Goal: Task Accomplishment & Management: Manage account settings

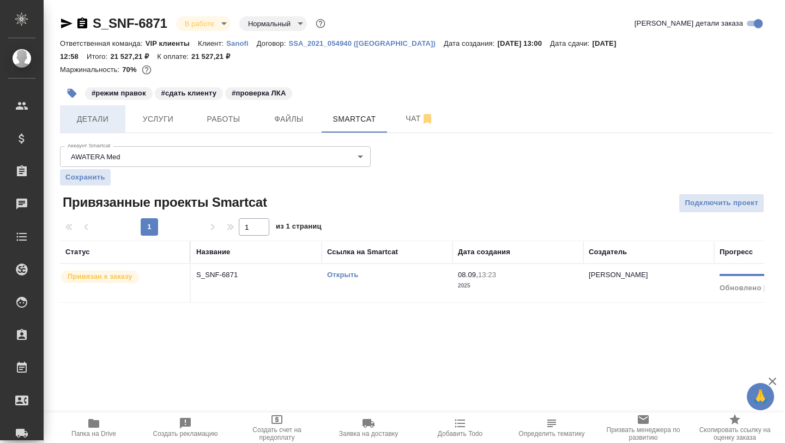
click at [92, 118] on span "Детали" at bounding box center [92, 119] width 52 height 14
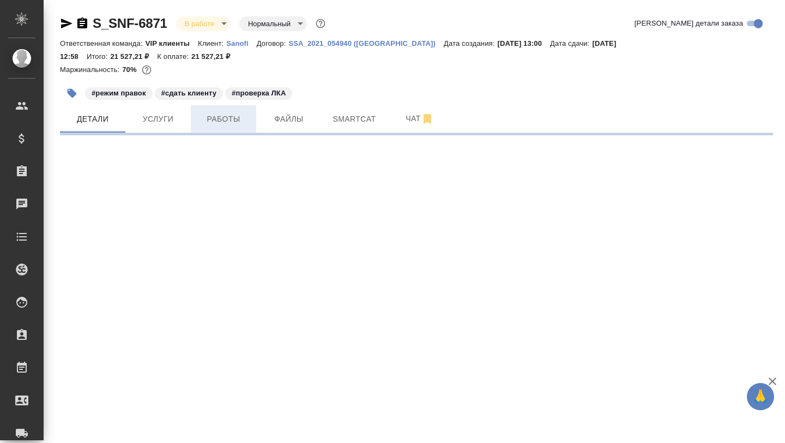
select select "RU"
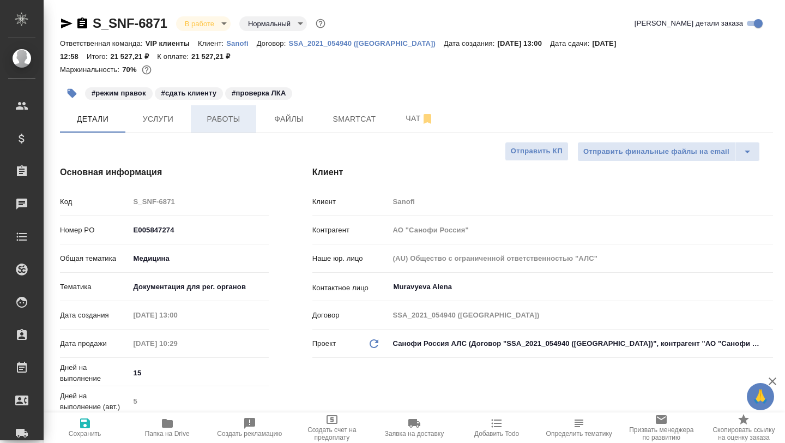
type input "[PERSON_NAME]"
type input "Комаров Роман"
click at [237, 122] on span "Работы" at bounding box center [223, 119] width 52 height 14
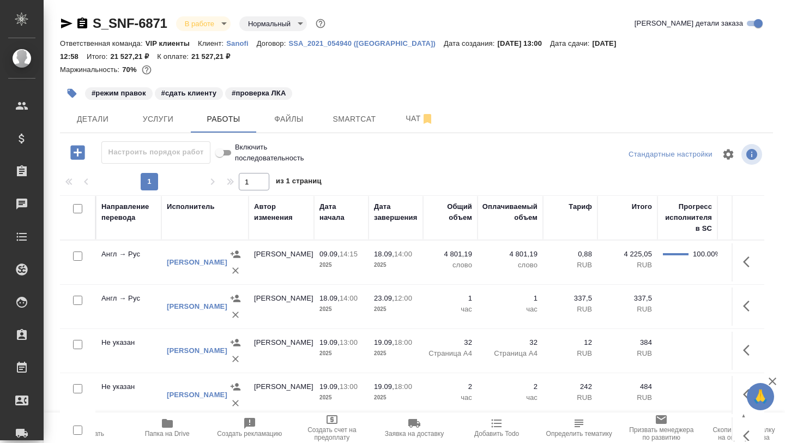
scroll to position [0, 361]
click at [754, 310] on icon "button" at bounding box center [749, 305] width 13 height 13
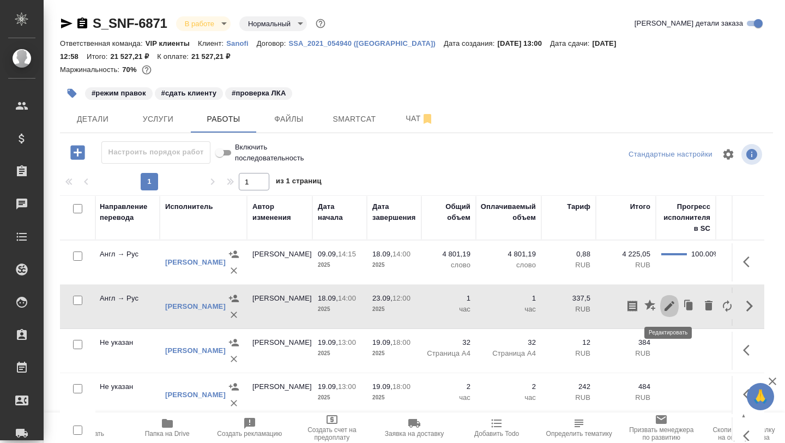
click at [668, 308] on icon "button" at bounding box center [669, 306] width 10 height 10
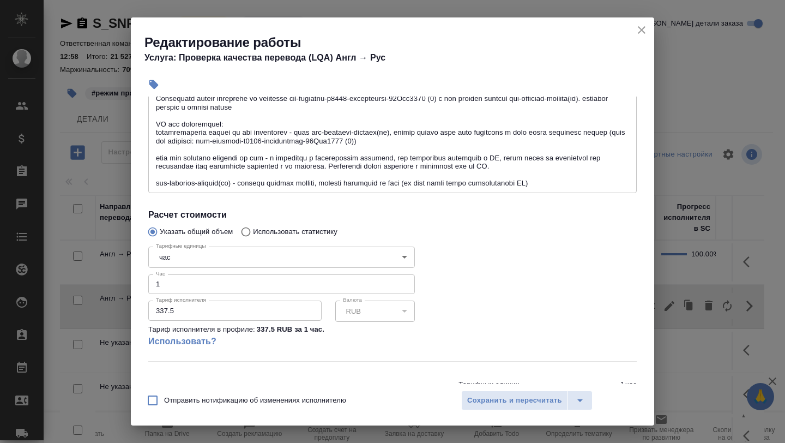
scroll to position [217, 0]
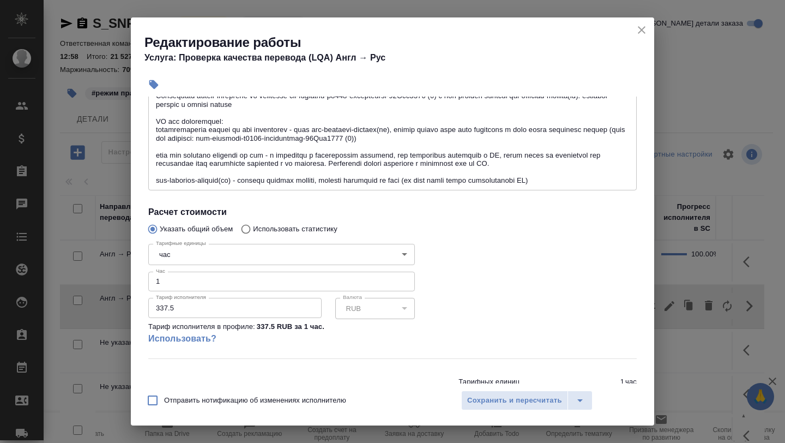
type input "2"
click at [403, 279] on input "2" at bounding box center [281, 281] width 267 height 20
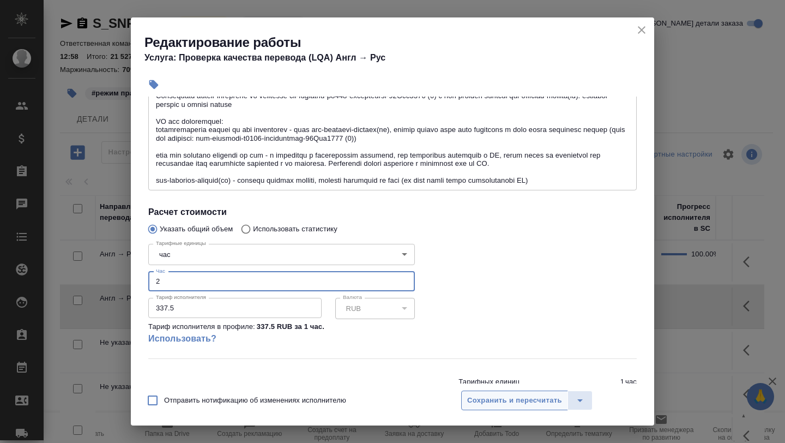
click at [485, 399] on span "Сохранить и пересчитать" at bounding box center [514, 400] width 95 height 13
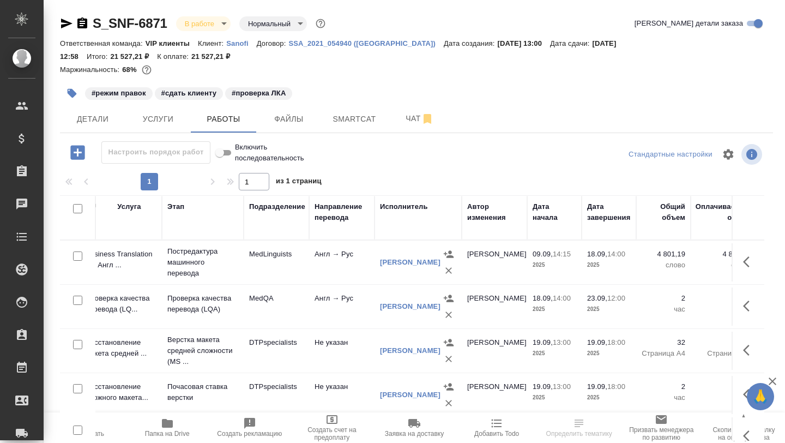
scroll to position [0, 150]
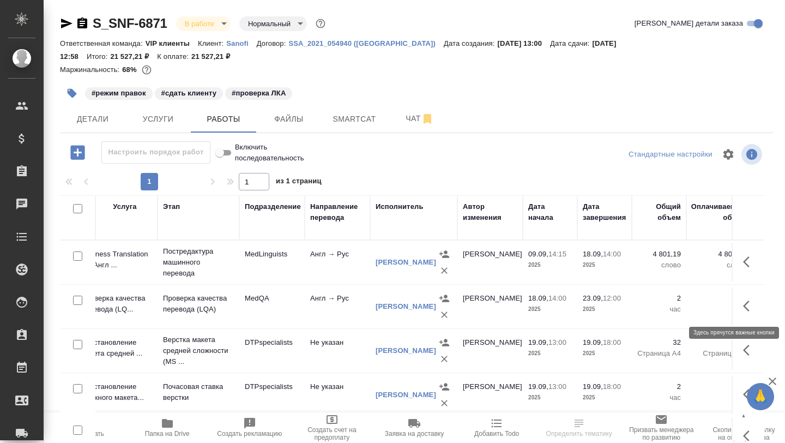
click at [744, 304] on icon "button" at bounding box center [746, 305] width 7 height 11
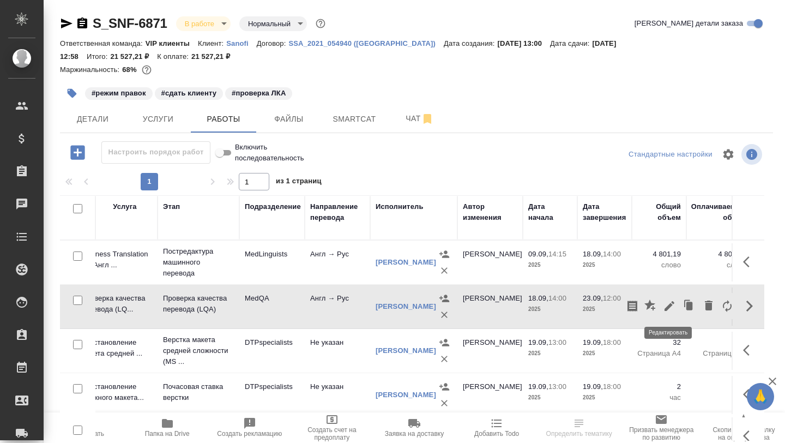
click at [674, 300] on icon "button" at bounding box center [669, 305] width 13 height 13
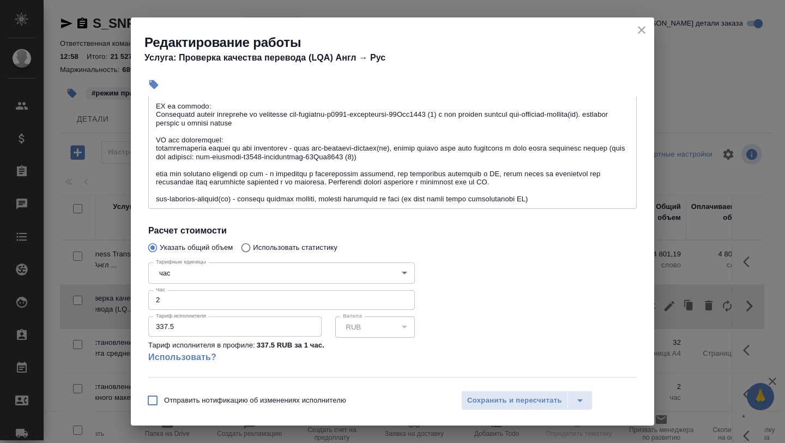
scroll to position [224, 0]
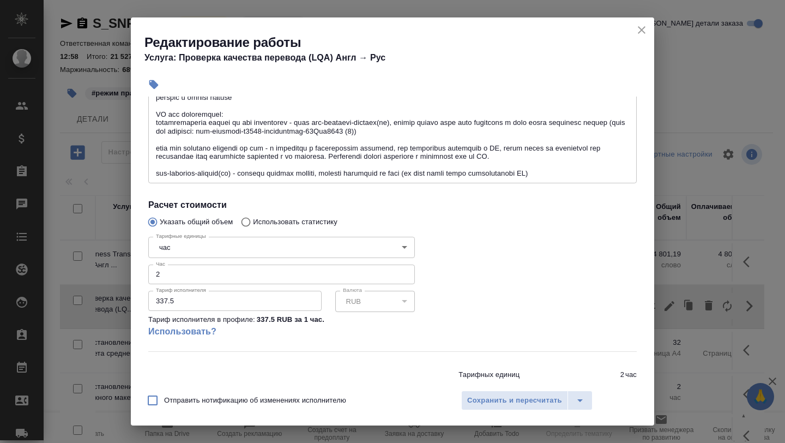
click at [197, 279] on input "2" at bounding box center [281, 274] width 267 height 20
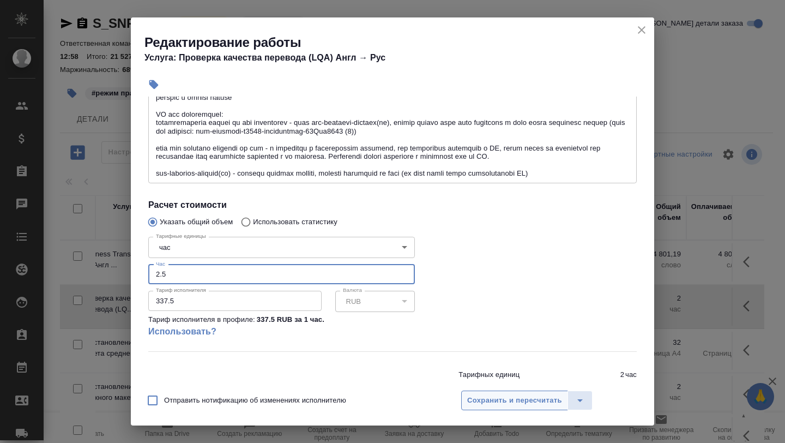
type input "2.5"
click at [512, 404] on span "Сохранить и пересчитать" at bounding box center [514, 400] width 95 height 13
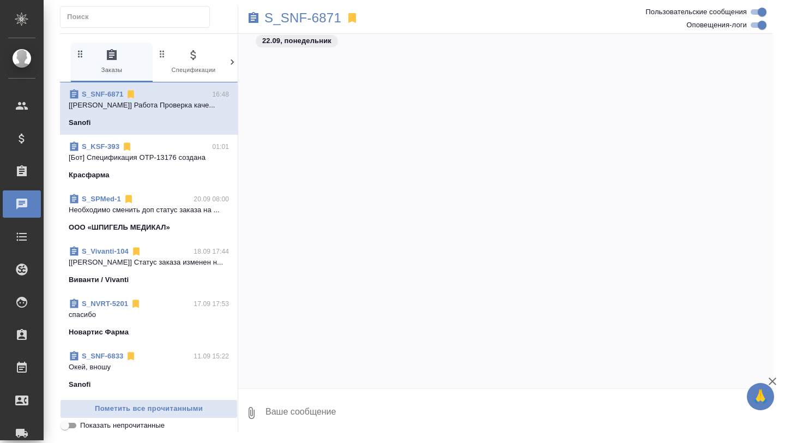
scroll to position [56460, 0]
